Goal: Information Seeking & Learning: Learn about a topic

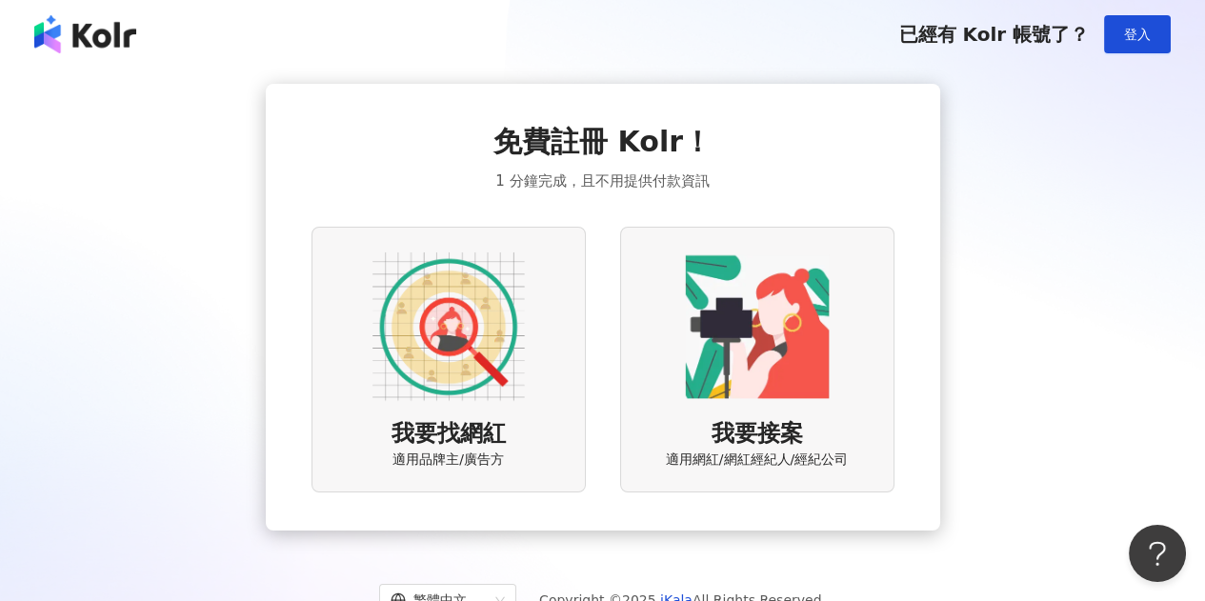
click at [453, 293] on img at bounding box center [448, 326] width 152 height 152
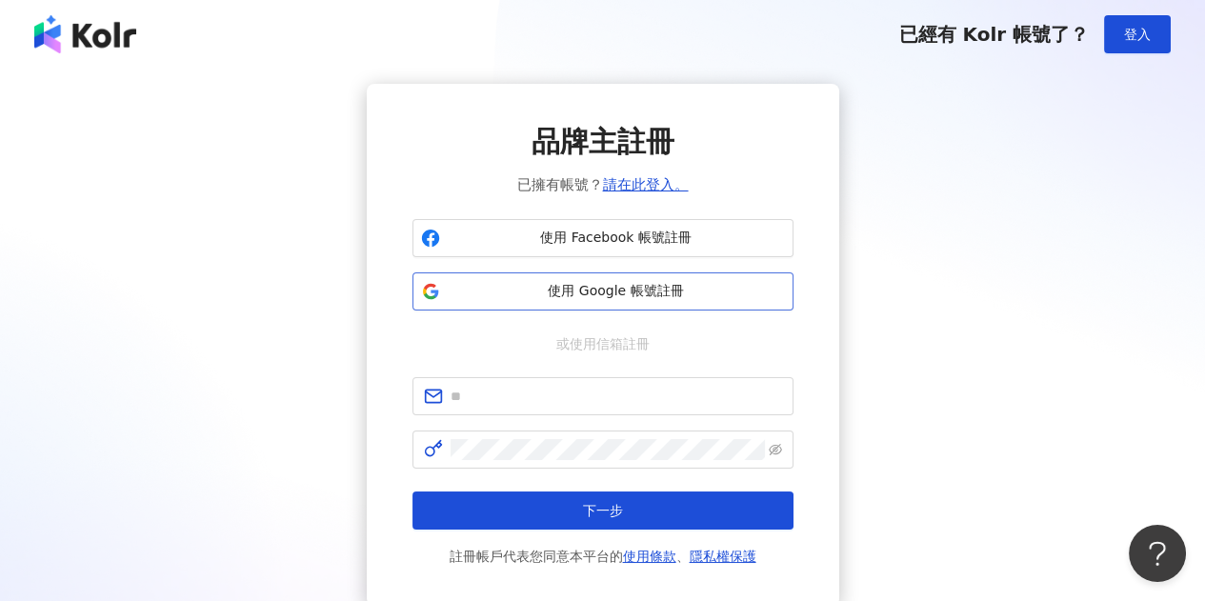
click at [571, 309] on button "使用 Google 帳號註冊" at bounding box center [602, 291] width 381 height 38
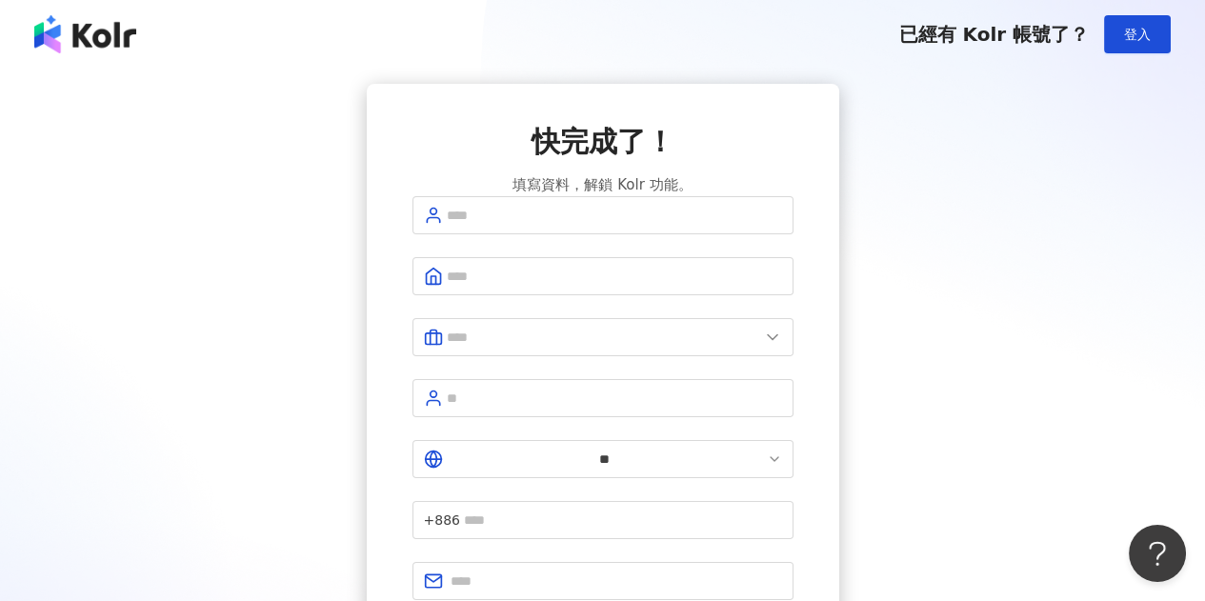
scroll to position [7, 0]
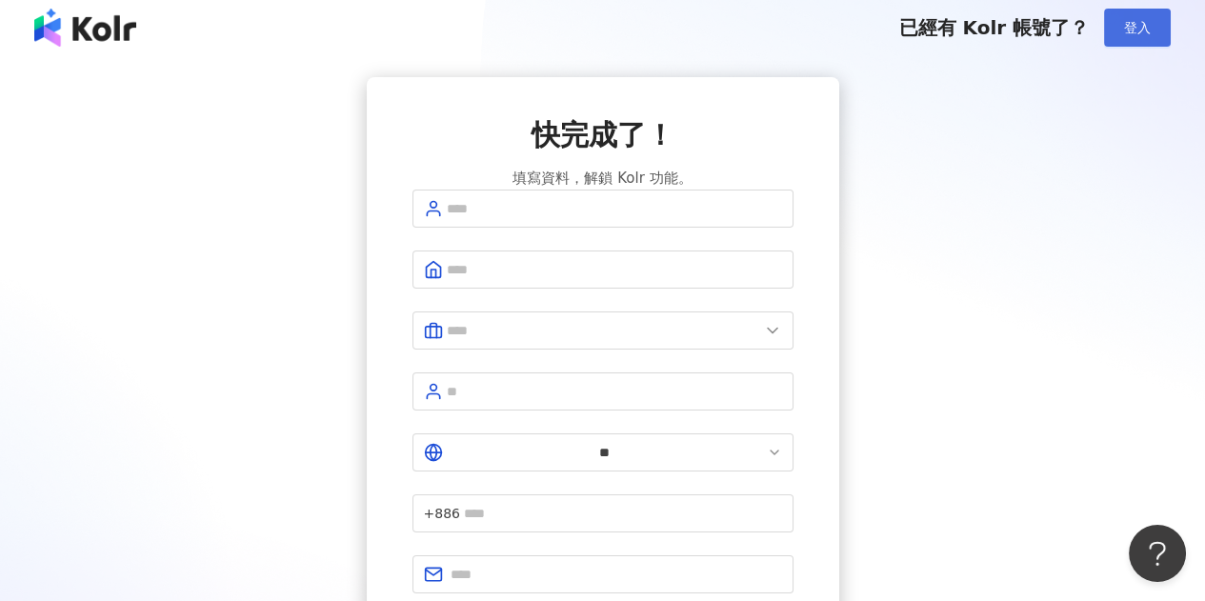
click at [1146, 33] on span "登入" at bounding box center [1137, 27] width 27 height 15
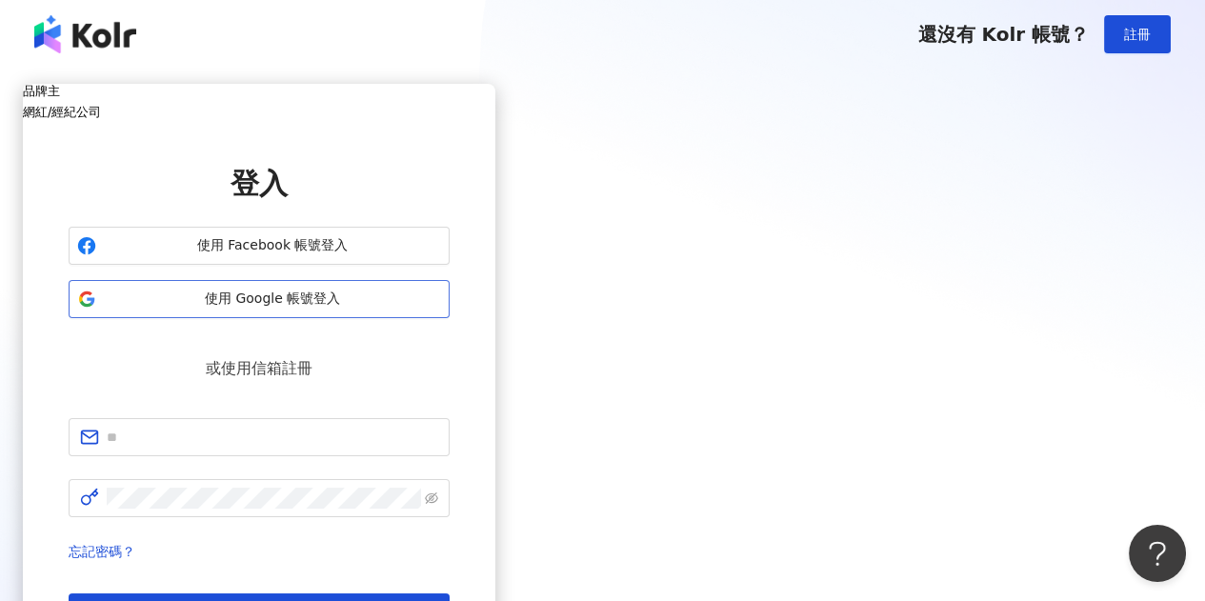
click at [450, 318] on button "使用 Google 帳號登入" at bounding box center [259, 299] width 381 height 38
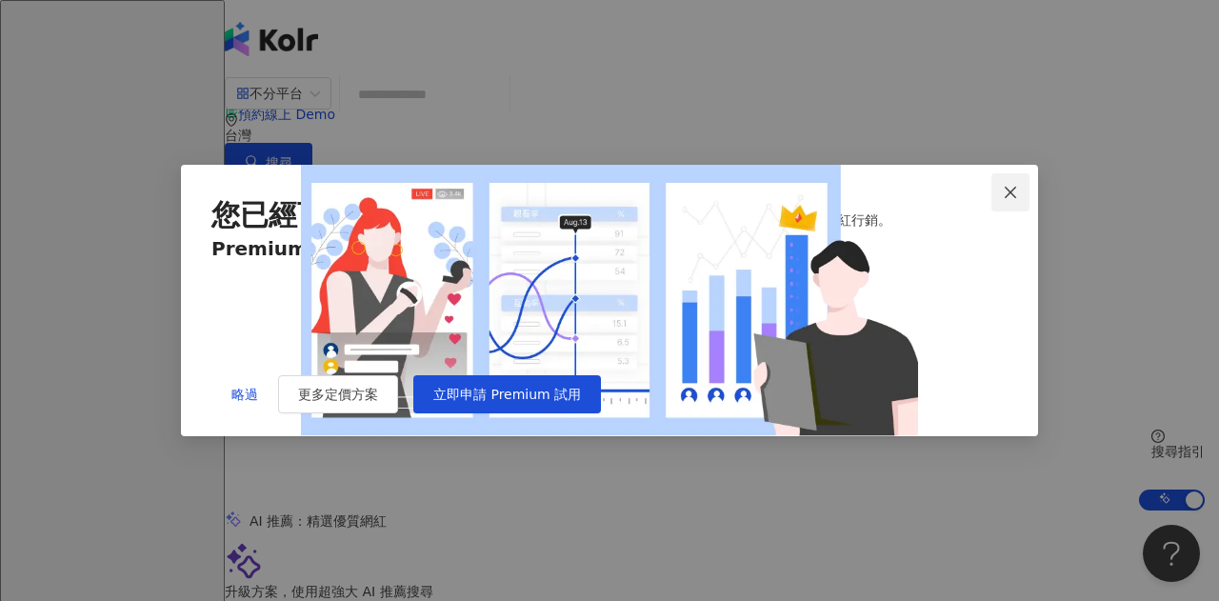
click at [1010, 173] on button "Close" at bounding box center [1011, 192] width 38 height 38
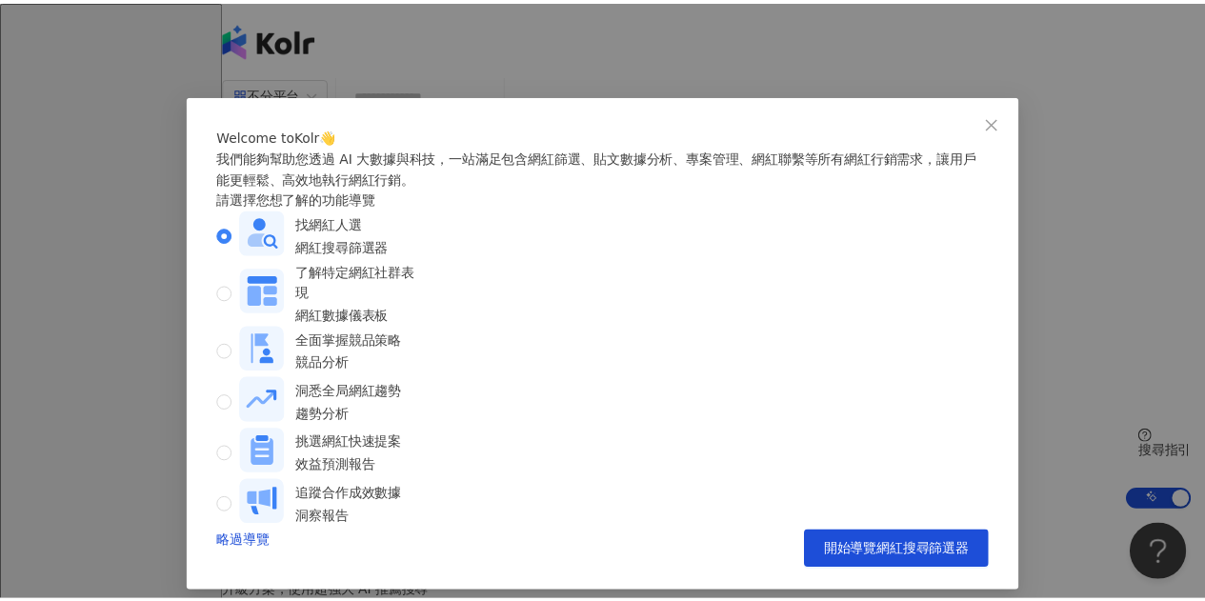
scroll to position [21, 0]
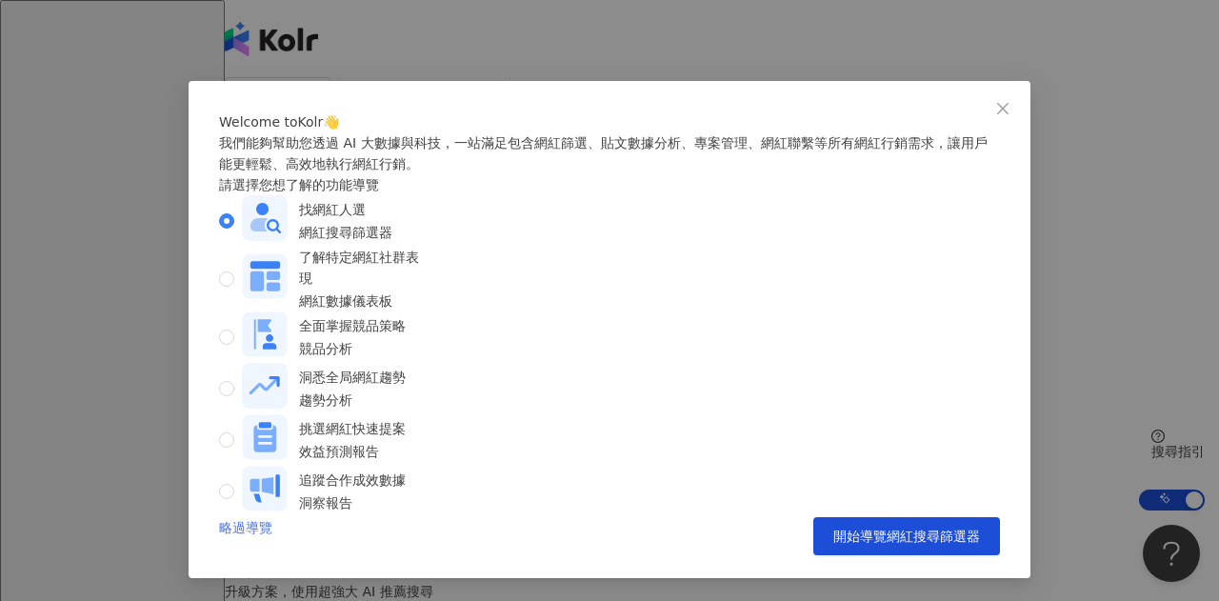
click at [229, 532] on link "略過導覽" at bounding box center [245, 536] width 53 height 38
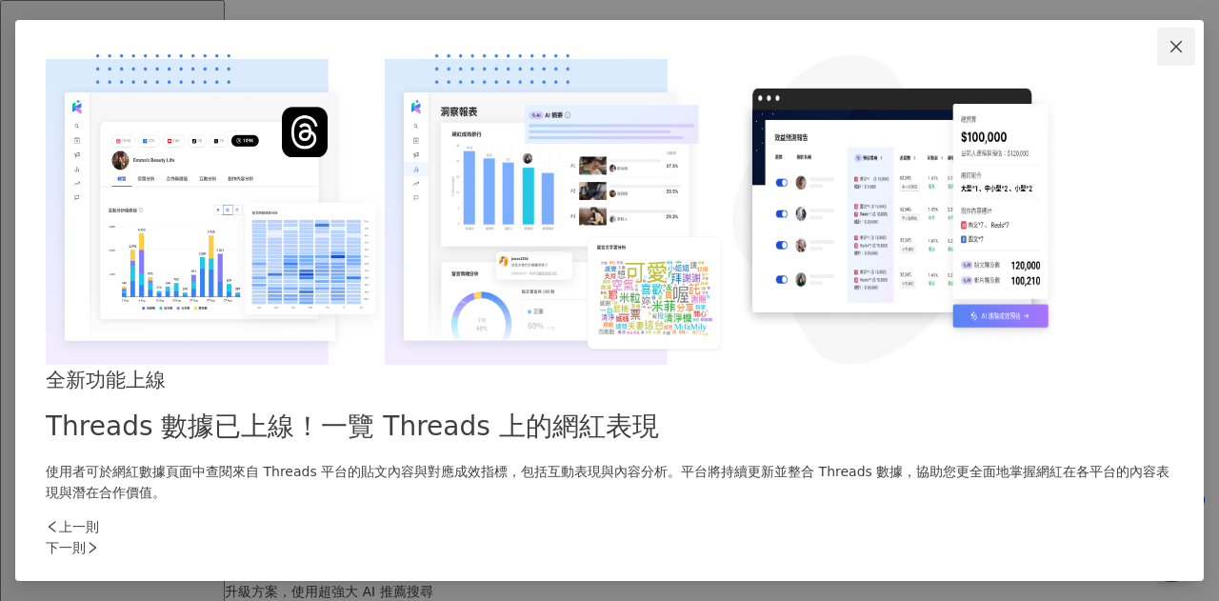
click at [1157, 66] on button "Close" at bounding box center [1176, 47] width 38 height 38
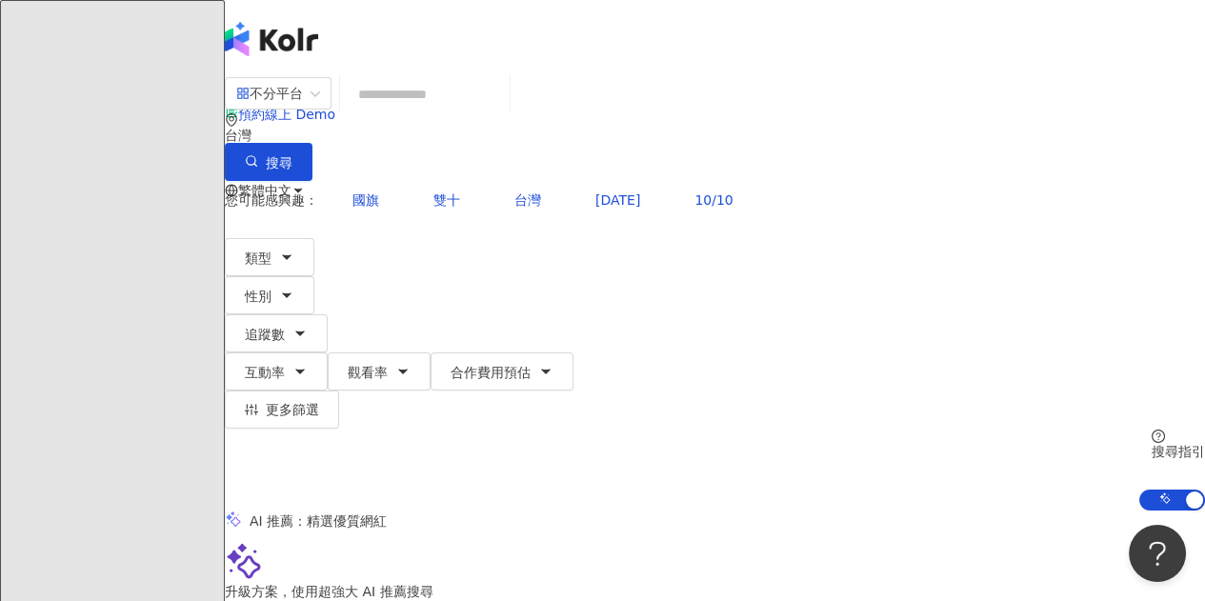
click at [502, 108] on input "search" at bounding box center [425, 94] width 154 height 36
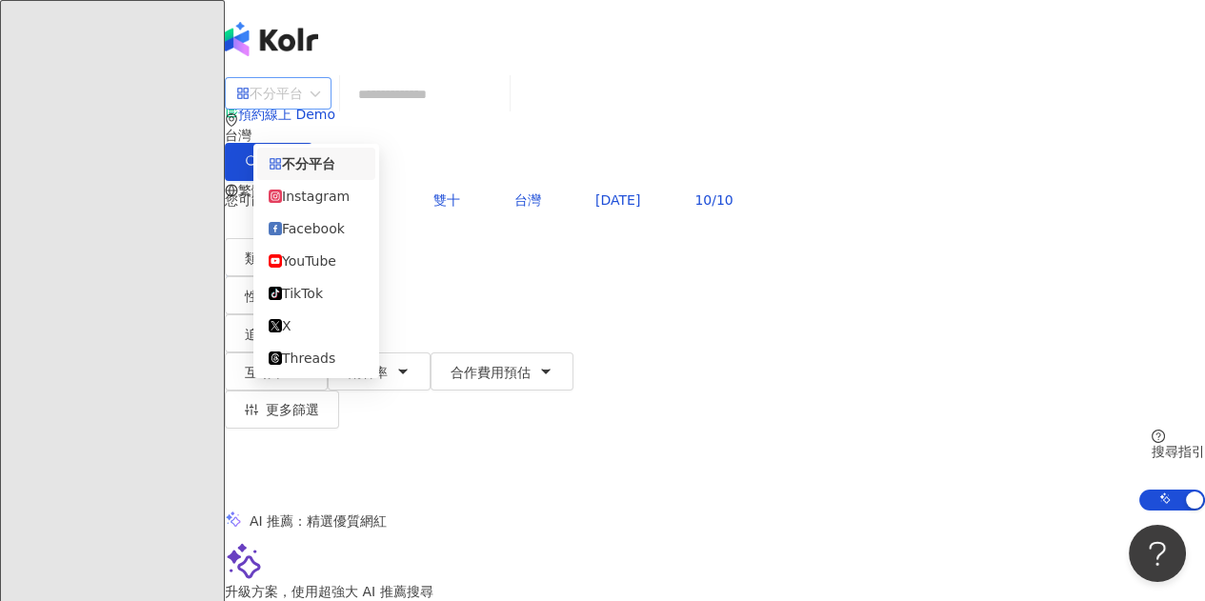
click at [298, 100] on div "不分平台" at bounding box center [269, 93] width 67 height 30
click at [327, 271] on div "YouTube" at bounding box center [316, 260] width 95 height 21
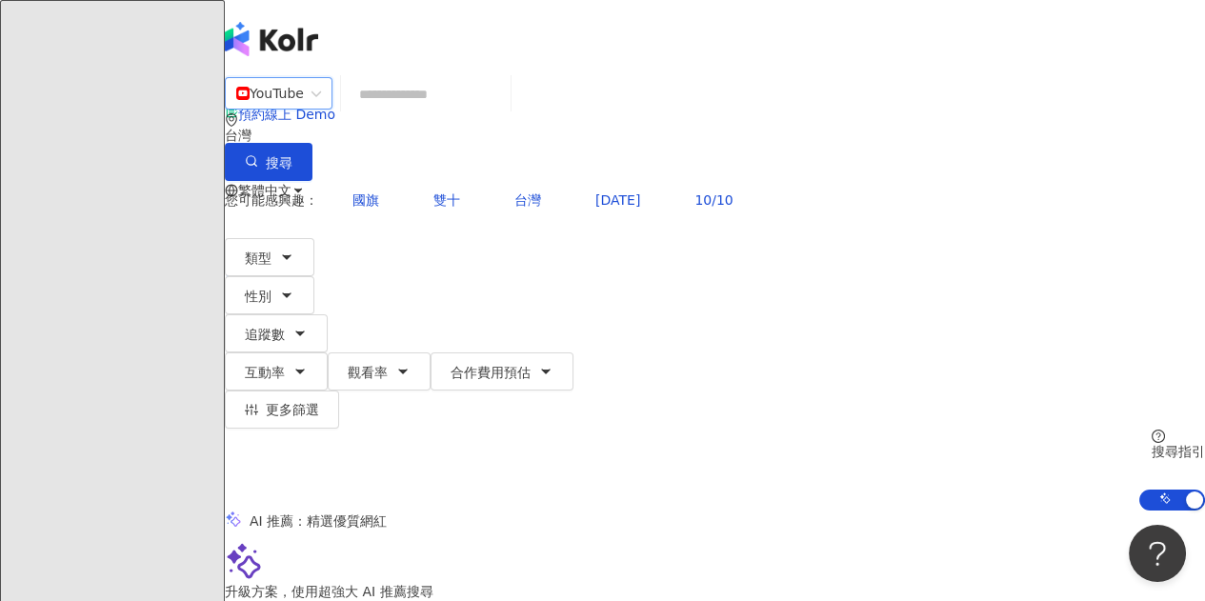
click at [503, 112] on input "search" at bounding box center [426, 94] width 154 height 36
click at [328, 314] on button "追蹤數" at bounding box center [276, 333] width 103 height 38
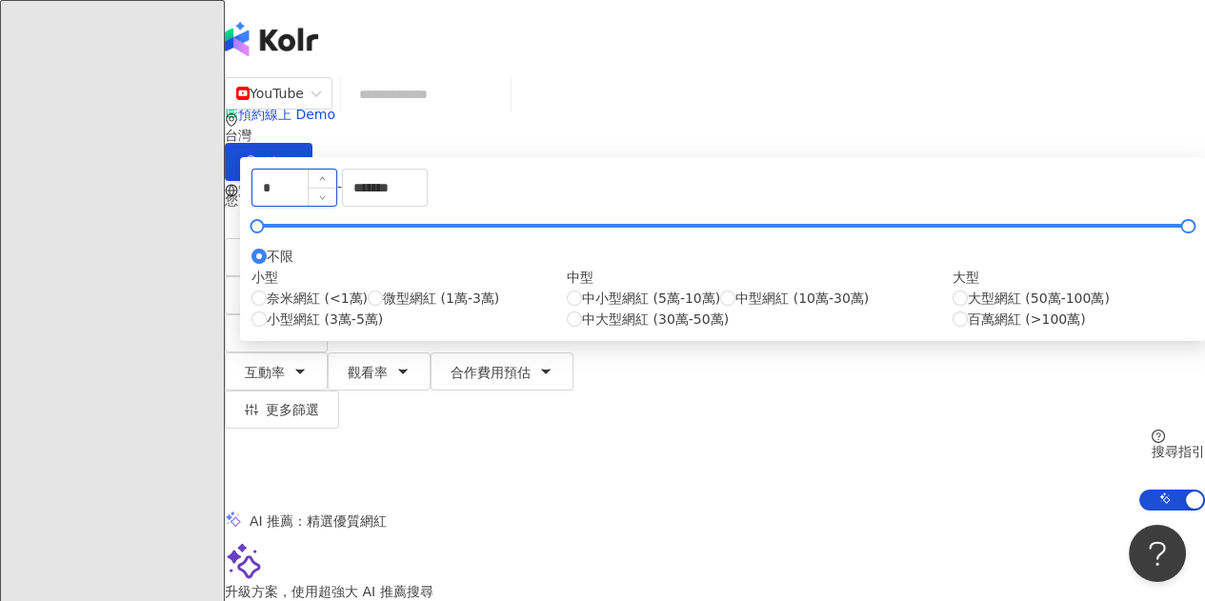
click at [336, 206] on input "*" at bounding box center [294, 188] width 84 height 36
type input "**"
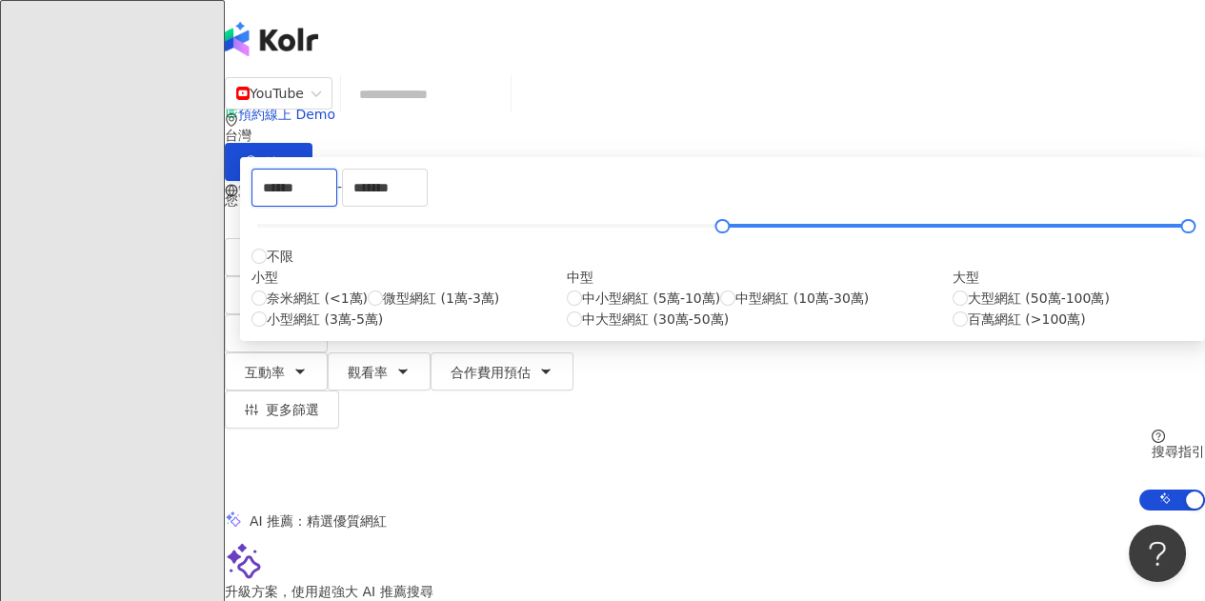
type input "******"
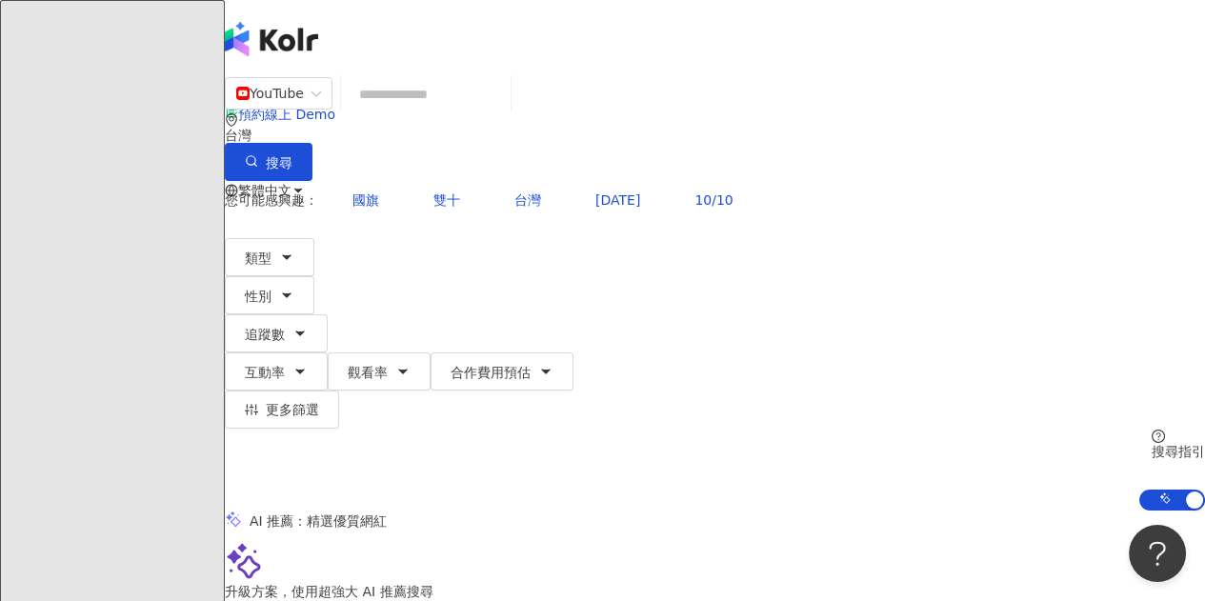
click at [1042, 511] on div "AI 推薦 ： 精選優質網紅" at bounding box center [715, 521] width 980 height 20
click at [328, 314] on button "追蹤數" at bounding box center [276, 333] width 103 height 38
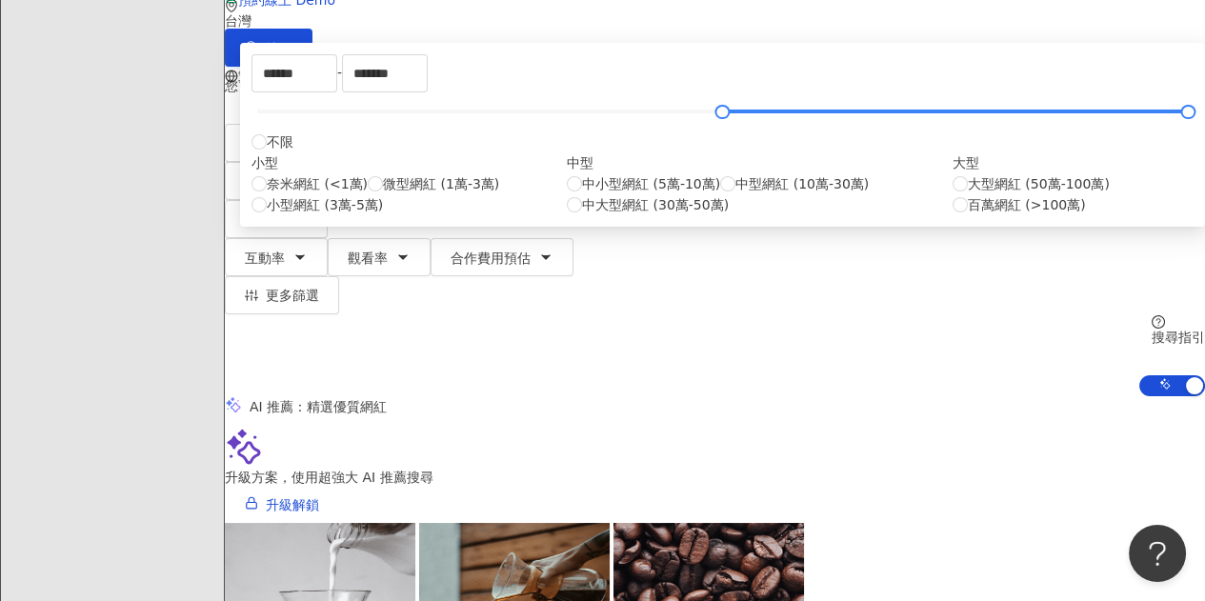
scroll to position [114, 0]
click at [427, 91] on input "*******" at bounding box center [385, 73] width 84 height 36
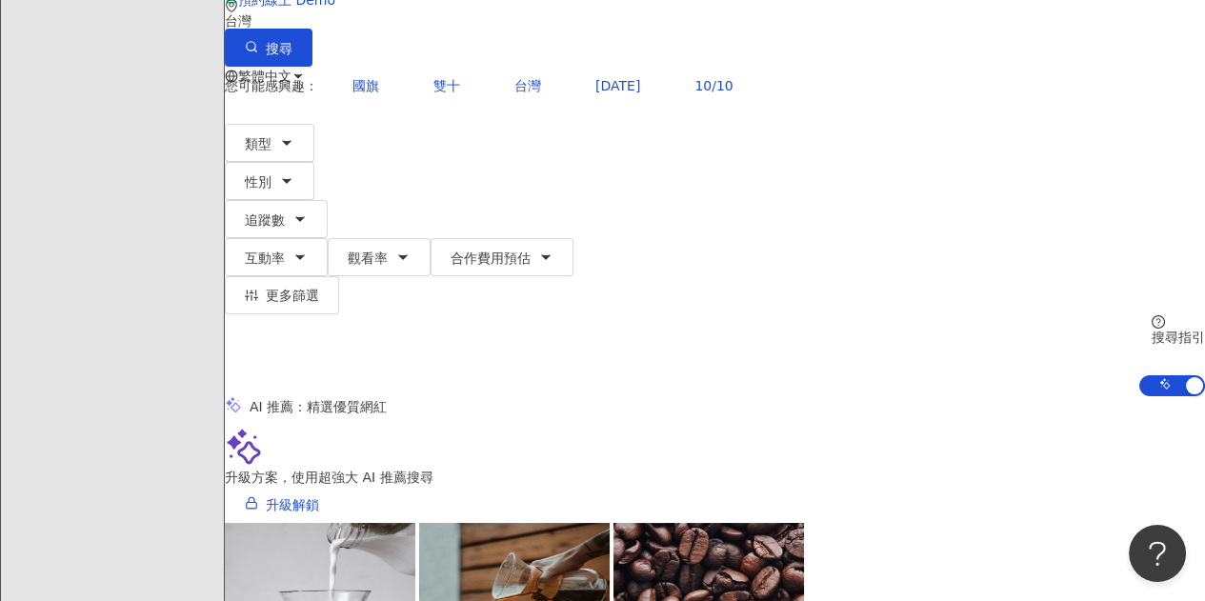
scroll to position [0, 0]
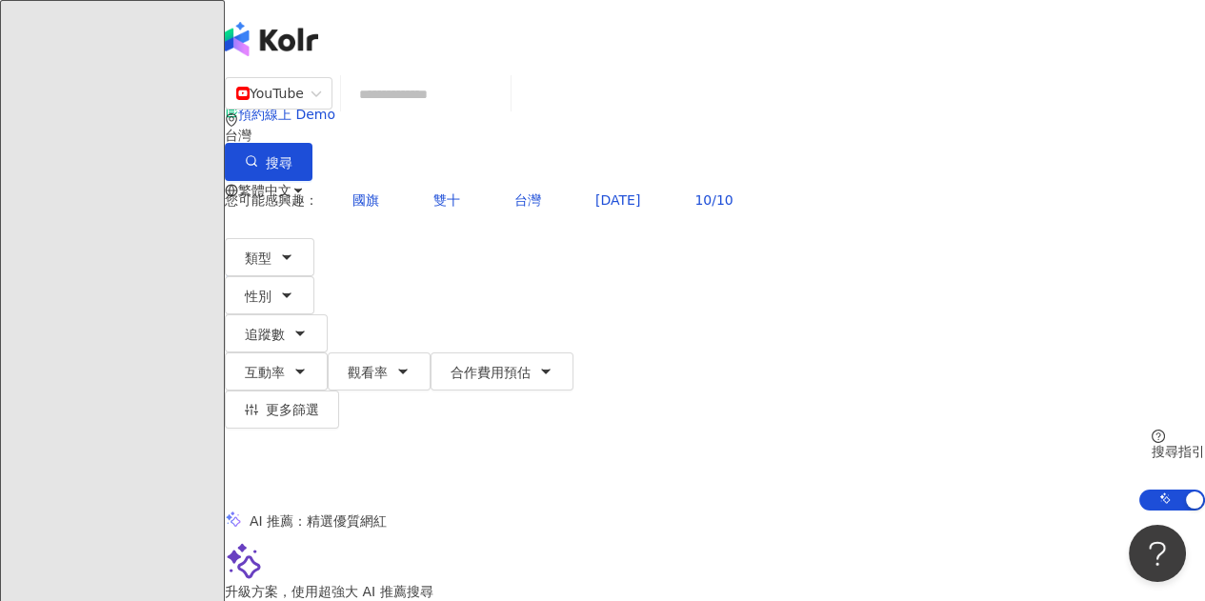
click at [285, 327] on span "追蹤數" at bounding box center [265, 334] width 40 height 15
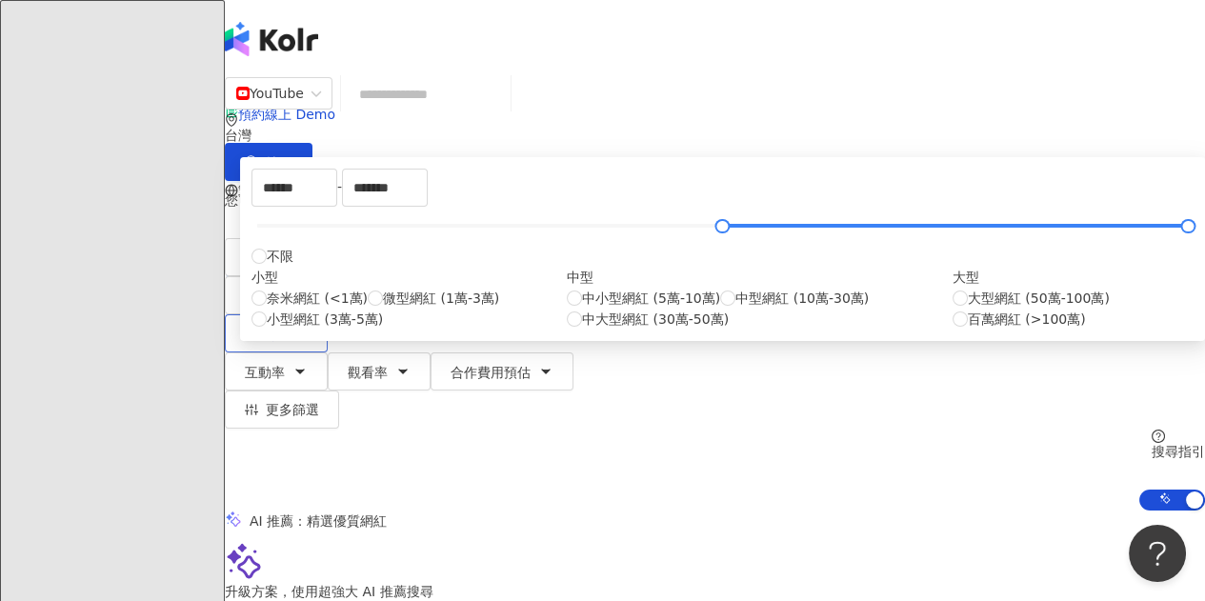
click at [285, 327] on span "追蹤數" at bounding box center [265, 334] width 40 height 15
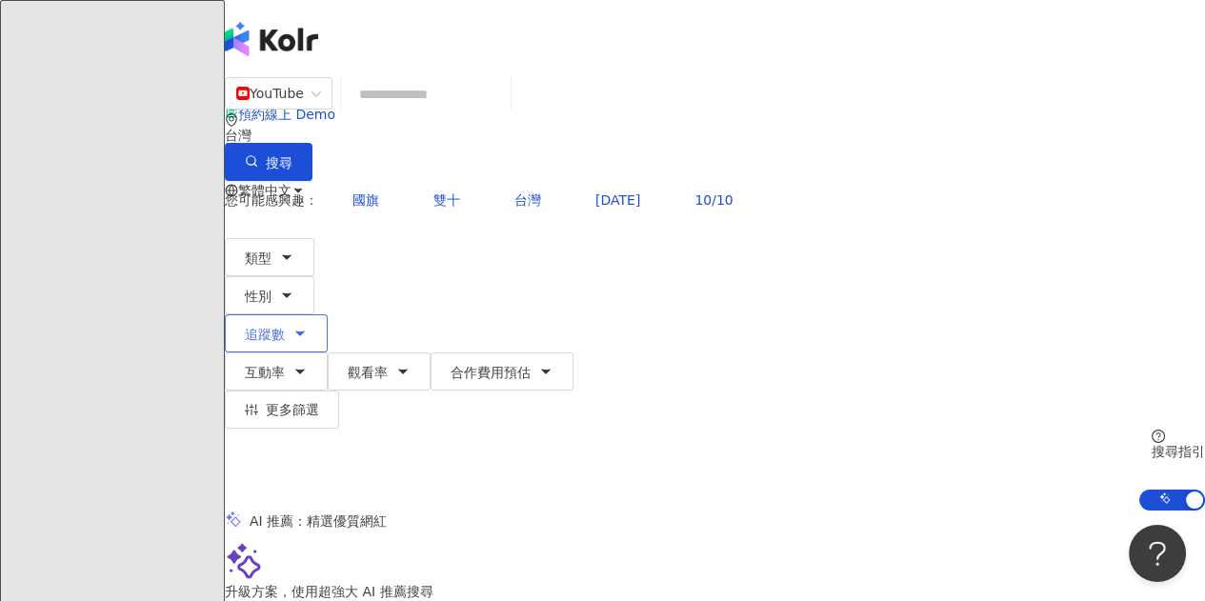
click at [285, 327] on span "追蹤數" at bounding box center [265, 334] width 40 height 15
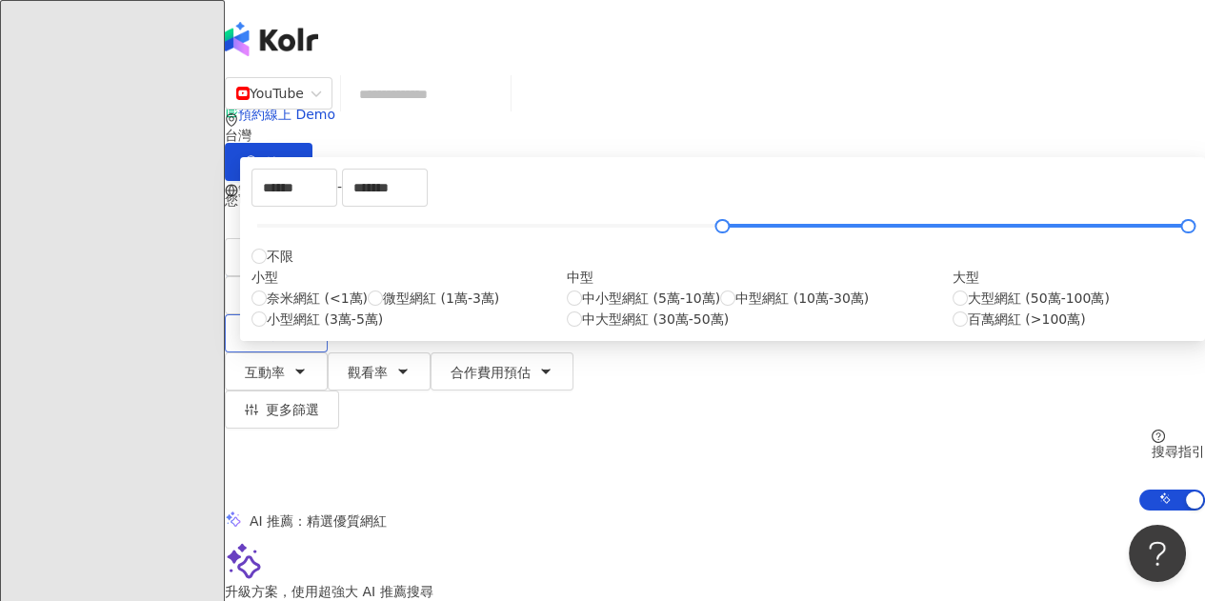
click at [285, 327] on span "追蹤數" at bounding box center [265, 334] width 40 height 15
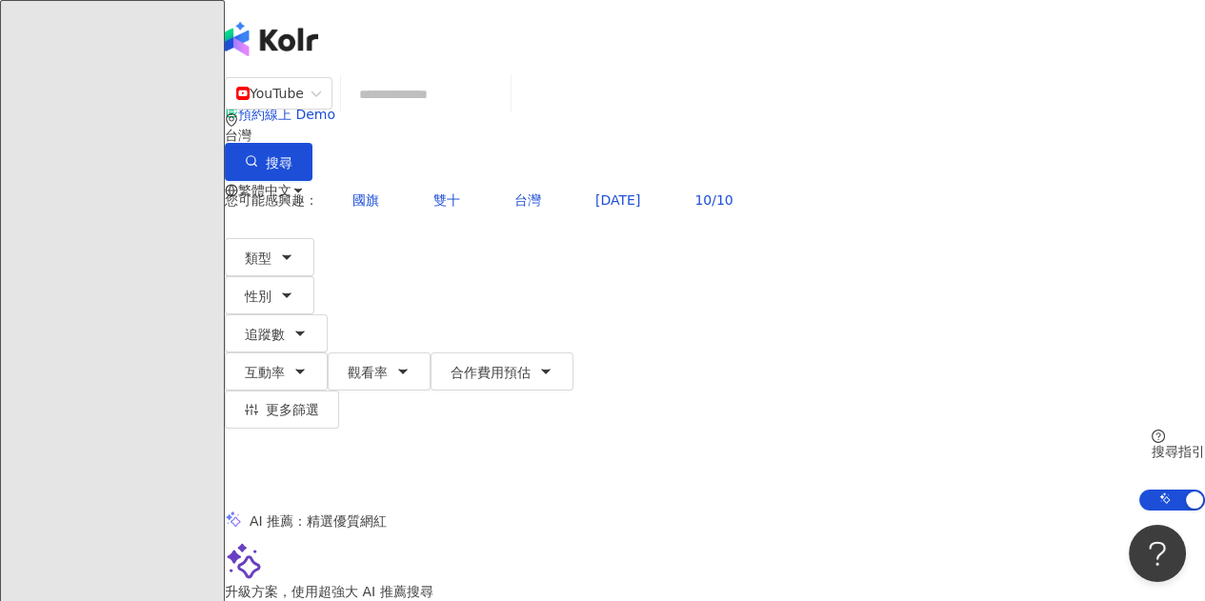
click at [471, 107] on input "search" at bounding box center [426, 94] width 154 height 36
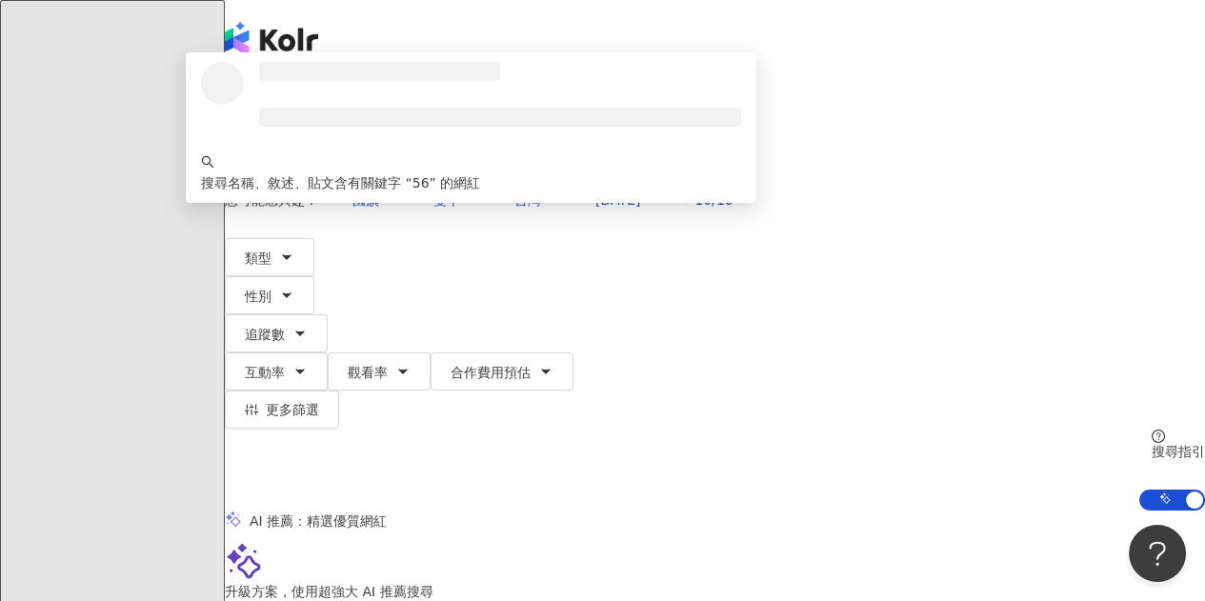
type input "*"
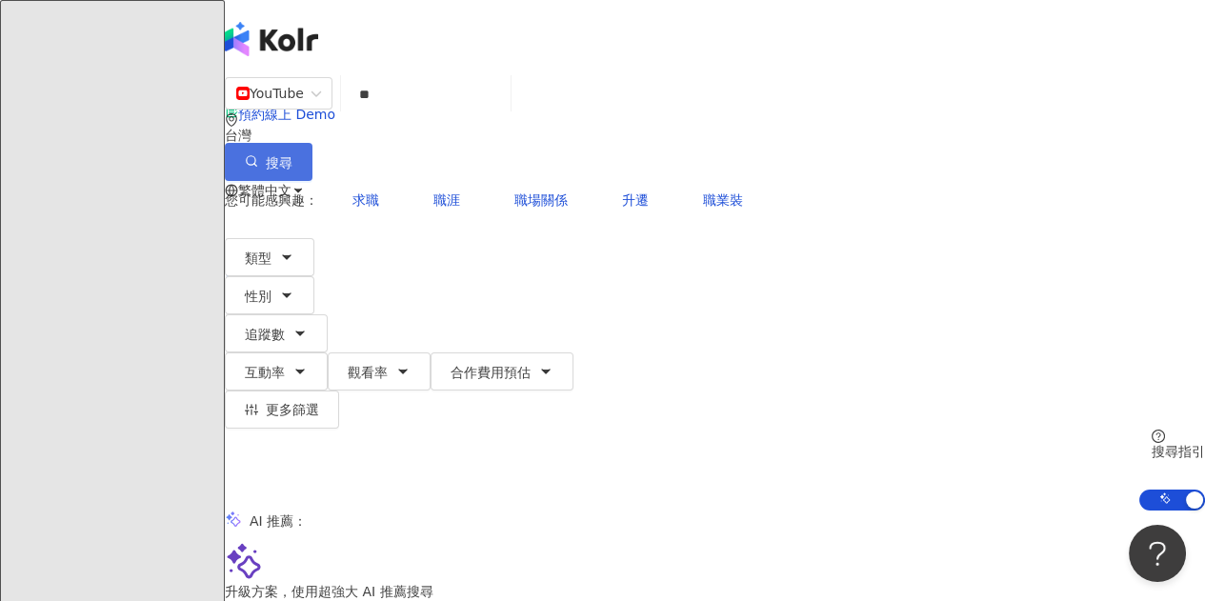
type input "**"
click at [312, 143] on button "搜尋" at bounding box center [269, 162] width 88 height 38
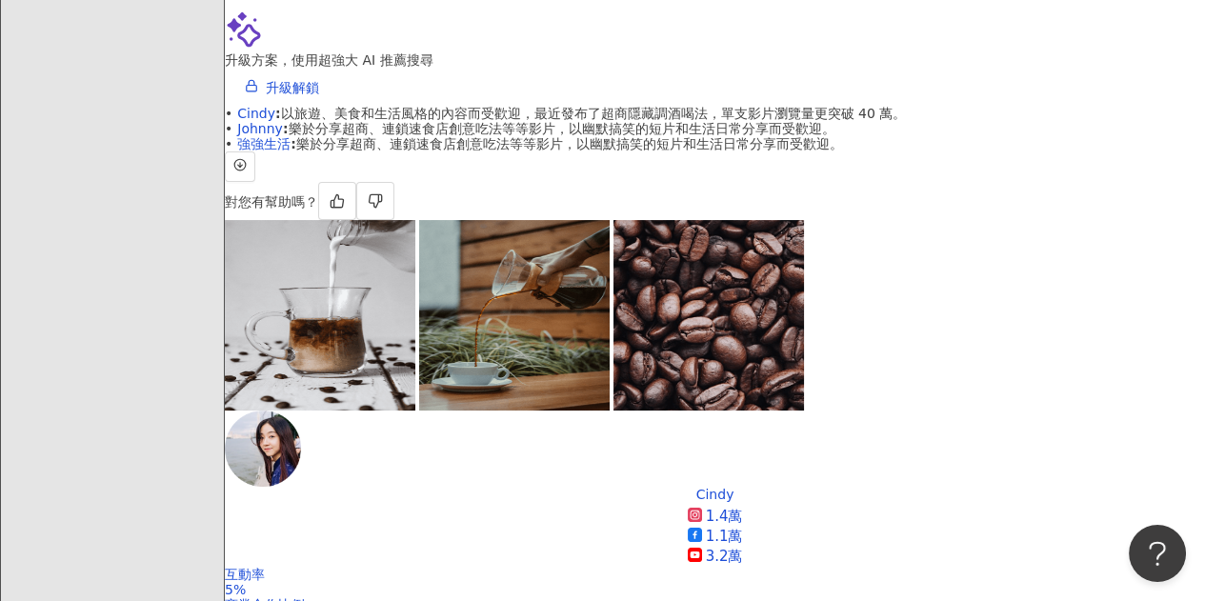
scroll to position [533, 0]
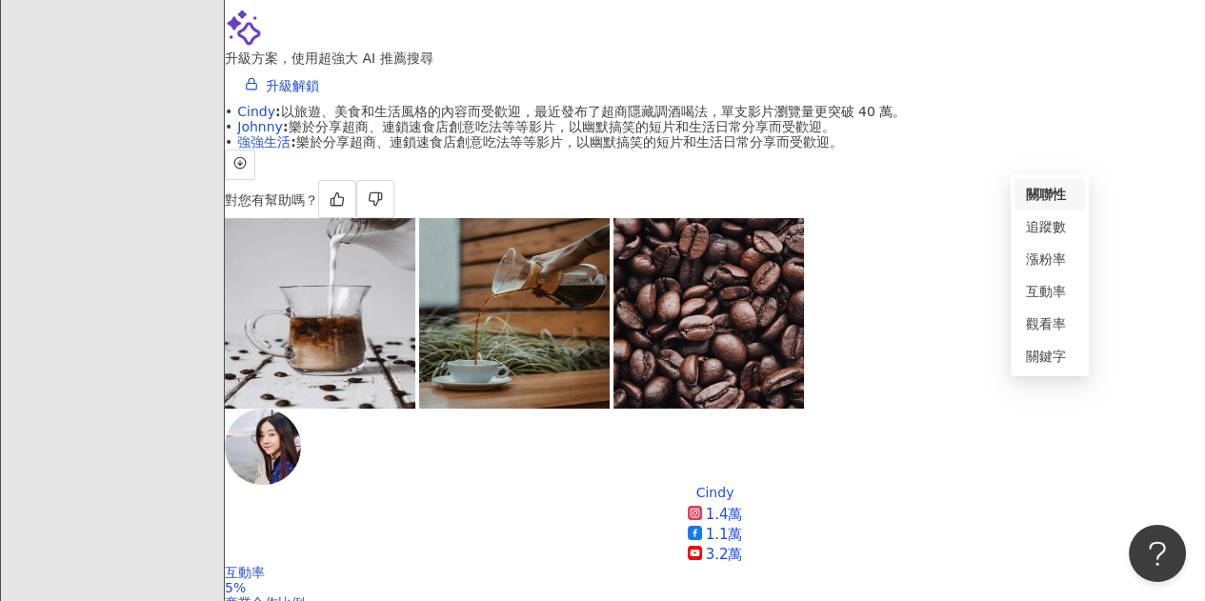
click at [1057, 289] on div "互動率" at bounding box center [1050, 291] width 48 height 21
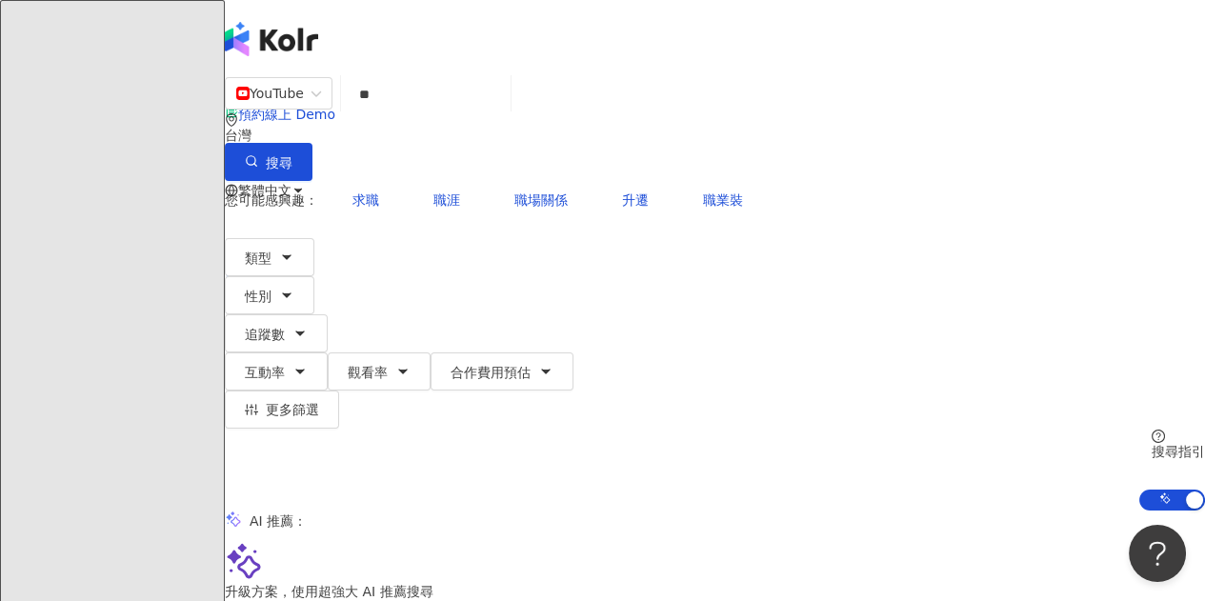
click at [503, 109] on input "**" at bounding box center [426, 94] width 154 height 36
click at [296, 544] on div "升級方案，使用超強大 AI 推薦搜尋 升級解鎖" at bounding box center [715, 589] width 980 height 94
